Goal: Task Accomplishment & Management: Complete application form

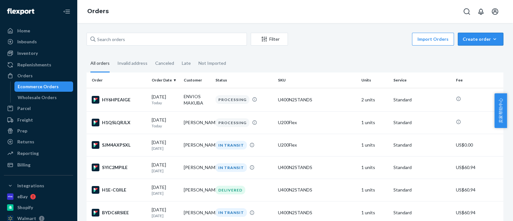
click at [477, 37] on div "Create order" at bounding box center [481, 39] width 36 height 6
click at [475, 54] on span "Ecommerce order" at bounding box center [485, 54] width 40 height 4
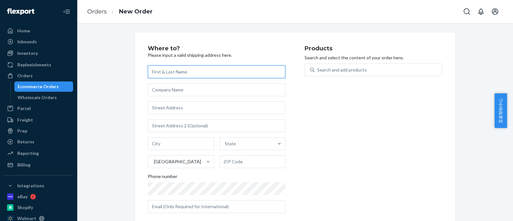
click at [204, 73] on input "text" at bounding box center [217, 71] width 138 height 13
paste input "[PERSON_NAME]"
type input "[PERSON_NAME]"
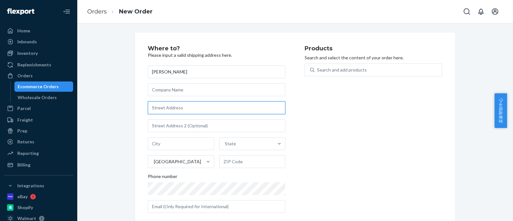
click at [183, 110] on input "text" at bounding box center [217, 107] width 138 height 13
click at [202, 110] on input "text" at bounding box center [217, 107] width 138 height 13
paste input "[STREET_ADDRESS][PERSON_NAME]"
type input "[STREET_ADDRESS][PERSON_NAME]"
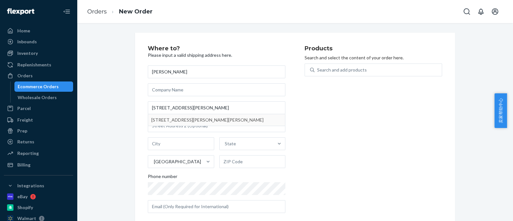
click at [320, 107] on div "Products Search and select the content of your order here. Search and add produ…" at bounding box center [374, 132] width 138 height 173
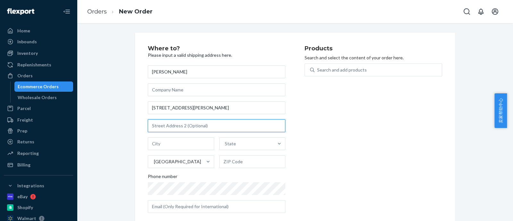
click at [203, 128] on input "text" at bounding box center [217, 125] width 138 height 13
paste input "Lot 41"
type input "Lot 41"
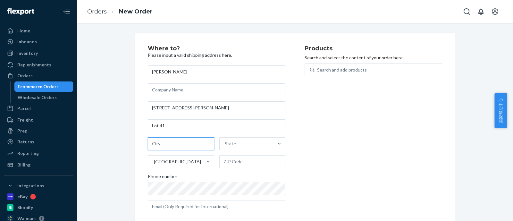
click at [172, 146] on input "text" at bounding box center [181, 143] width 66 height 13
paste input "FORT [PERSON_NAME]"
type input "FORT [PERSON_NAME]"
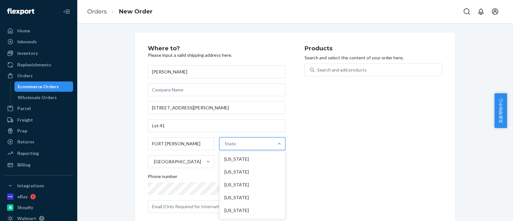
click at [231, 140] on div "State" at bounding box center [247, 143] width 54 height 13
click at [226, 141] on input "option [US_STATE] focused, 1 of 59. 59 results available. Use Up and Down to ch…" at bounding box center [225, 144] width 1 height 6
type input "FL"
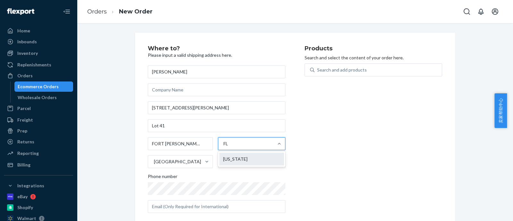
click at [228, 164] on div "[US_STATE]" at bounding box center [251, 159] width 65 height 13
click at [228, 147] on input "FL" at bounding box center [226, 144] width 5 height 6
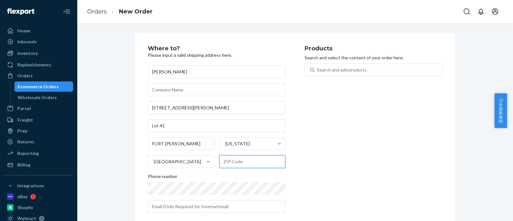
drag, startPoint x: 228, startPoint y: 160, endPoint x: 234, endPoint y: 174, distance: 15.0
click at [228, 160] on input "text" at bounding box center [252, 161] width 66 height 13
click at [239, 161] on input "text" at bounding box center [252, 161] width 66 height 13
paste input "34982-8535"
type input "34982-8535"
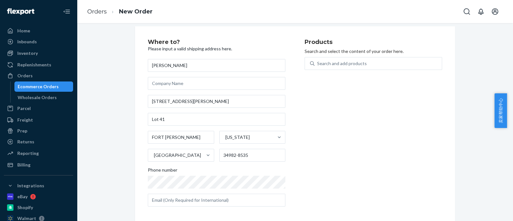
scroll to position [9, 0]
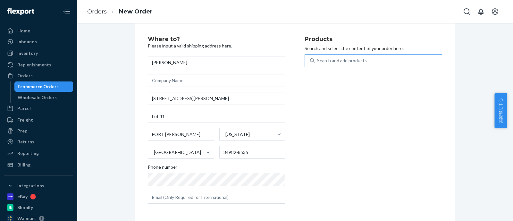
click at [337, 62] on div "Search and add products" at bounding box center [342, 60] width 50 height 6
click at [318, 62] on input "Search and add products" at bounding box center [317, 60] width 1 height 6
type input "400"
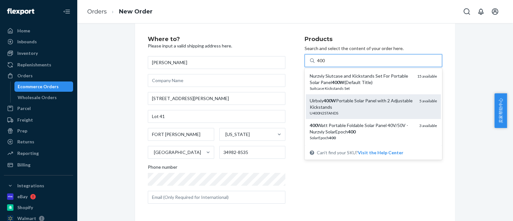
click at [339, 109] on div "Uirbxiy 400W Portable Solar Panel with 2 Adjustable Kickstands" at bounding box center [362, 104] width 105 height 13
click at [326, 64] on input "400" at bounding box center [321, 60] width 8 height 6
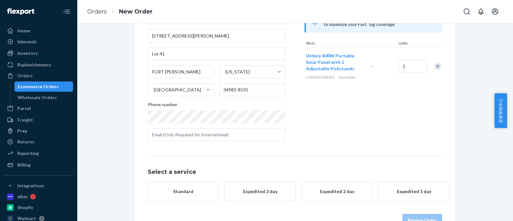
scroll to position [90, 0]
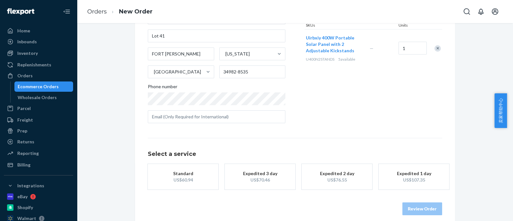
click at [171, 180] on div "US$60.94" at bounding box center [183, 180] width 51 height 6
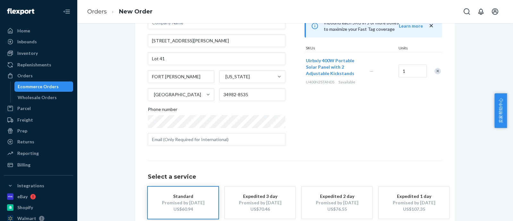
scroll to position [103, 0]
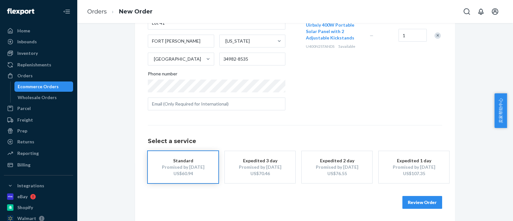
click at [407, 201] on button "Review Order" at bounding box center [423, 202] width 40 height 13
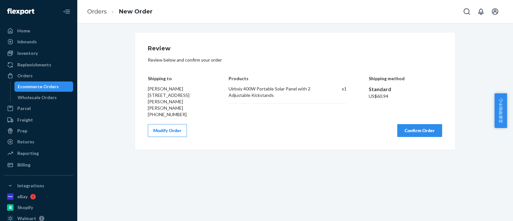
click at [411, 134] on button "Confirm Order" at bounding box center [420, 130] width 45 height 13
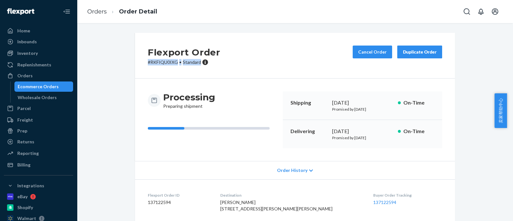
drag, startPoint x: 143, startPoint y: 62, endPoint x: 198, endPoint y: 63, distance: 54.9
click at [198, 63] on div "Flexport Order # RKFIQU0IXG • Standard Cancel Order Duplicate Order" at bounding box center [295, 56] width 320 height 46
copy p "# RKFIQU0IXG • Standard"
